Goal: Find specific page/section: Find specific page/section

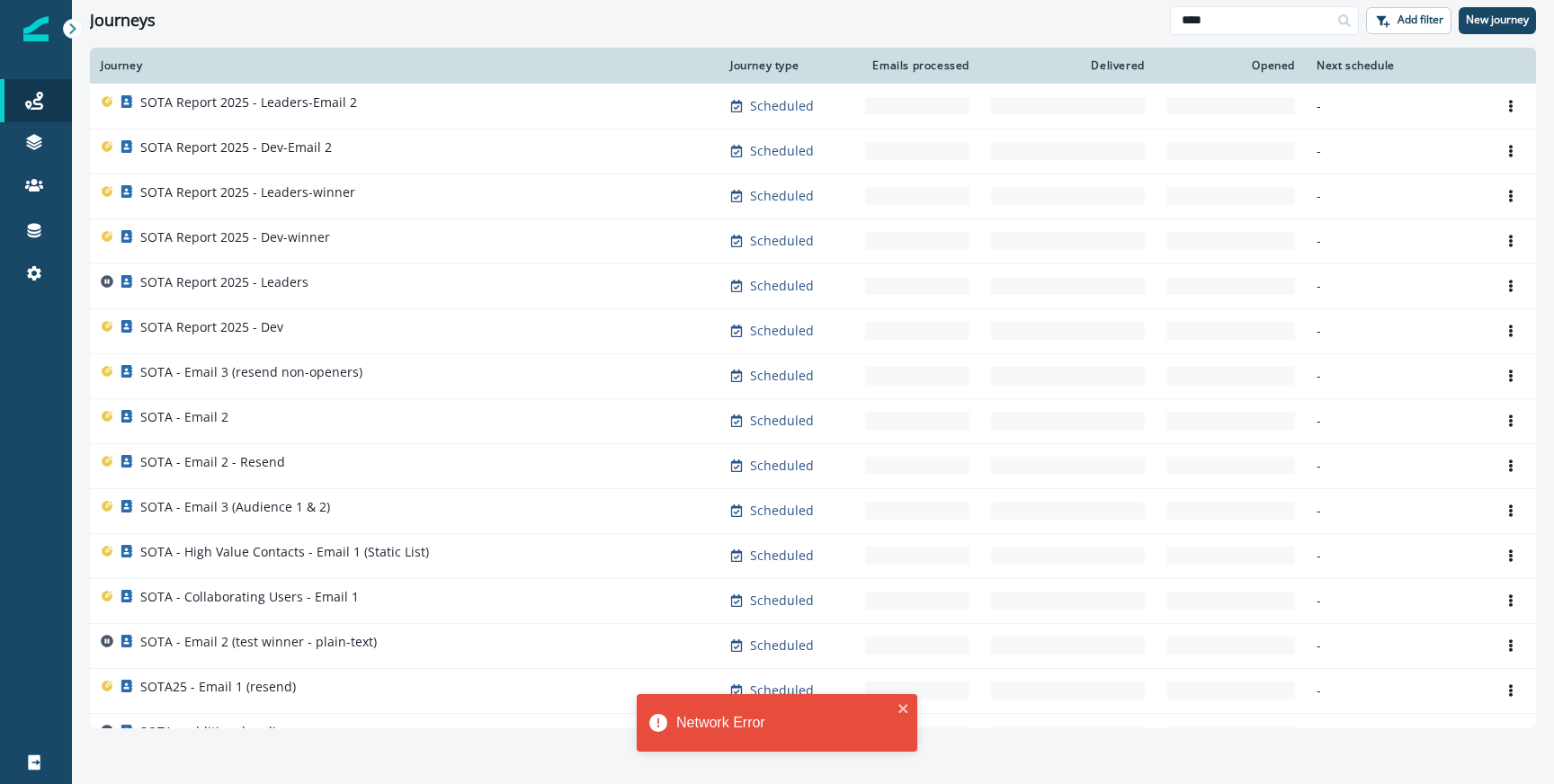
click at [535, 35] on div "Journeys **** Add filter New journey" at bounding box center [813, 20] width 1482 height 41
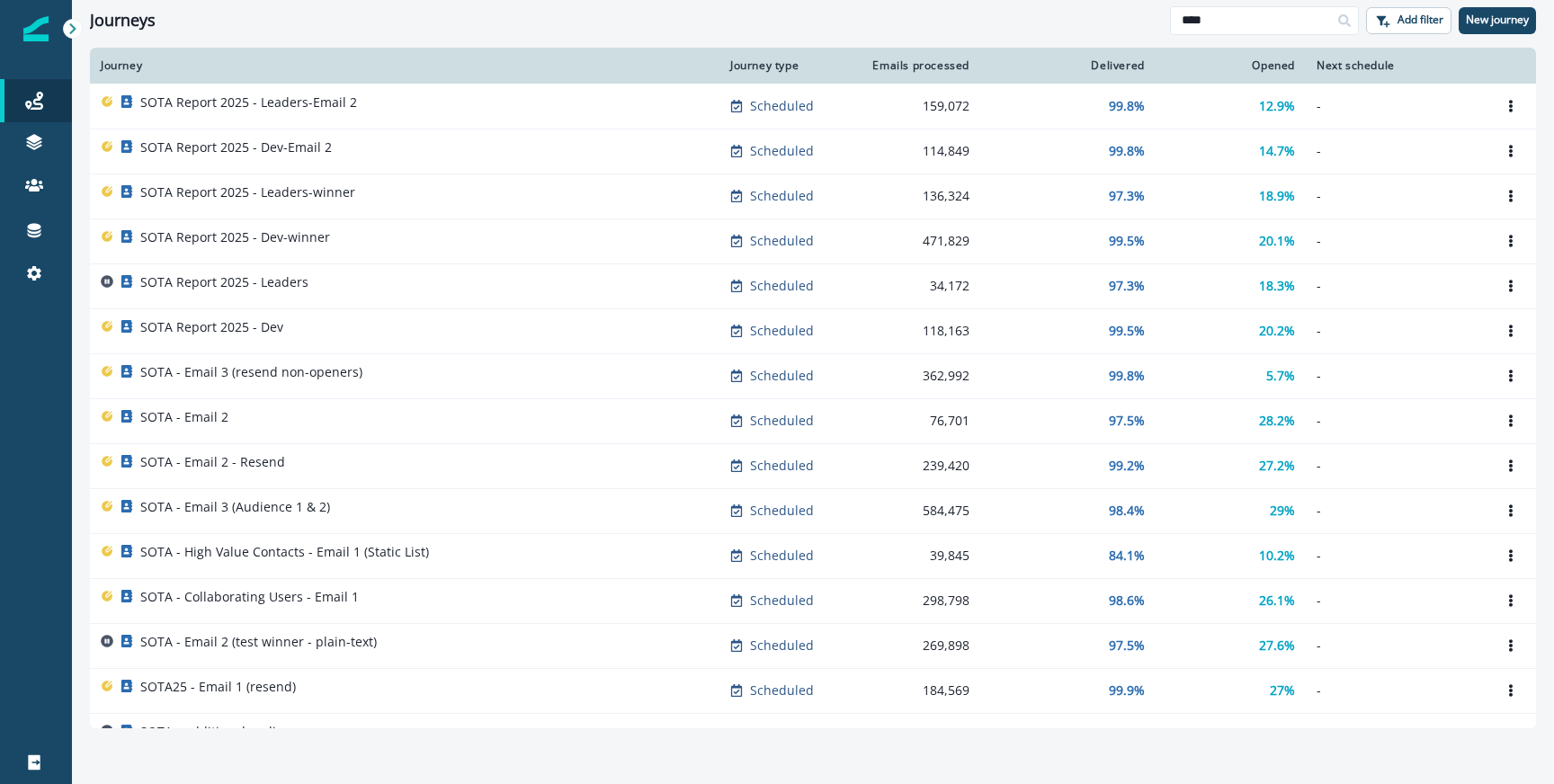
click at [633, 39] on div "Journeys **** Add filter New journey" at bounding box center [813, 20] width 1482 height 41
